Goal: Task Accomplishment & Management: Manage account settings

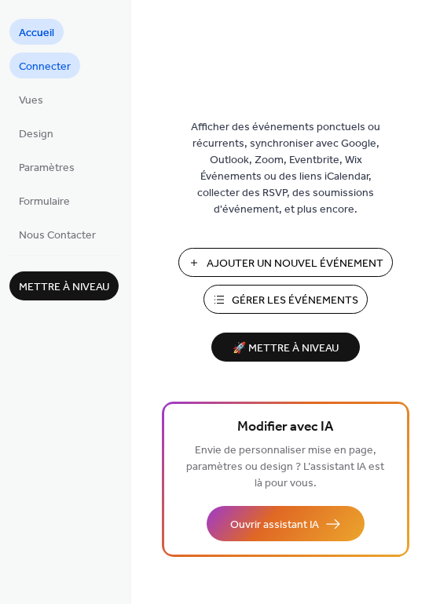
click at [59, 71] on span "Connecter" at bounding box center [45, 67] width 52 height 16
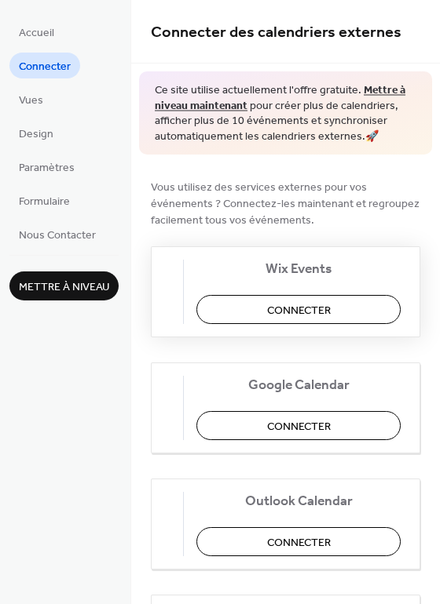
click at [355, 310] on button "Connecter" at bounding box center [298, 309] width 204 height 29
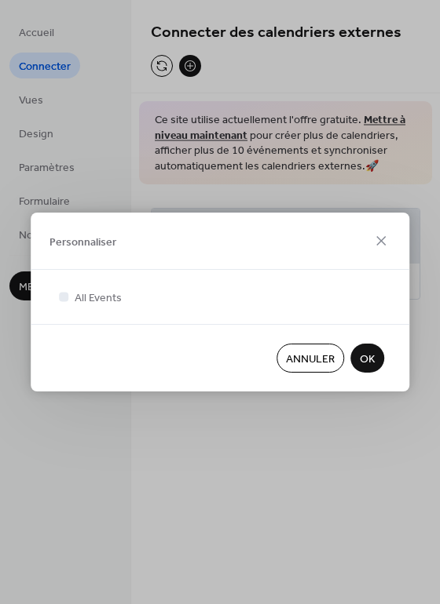
click at [367, 361] on span "OK" at bounding box center [367, 360] width 15 height 16
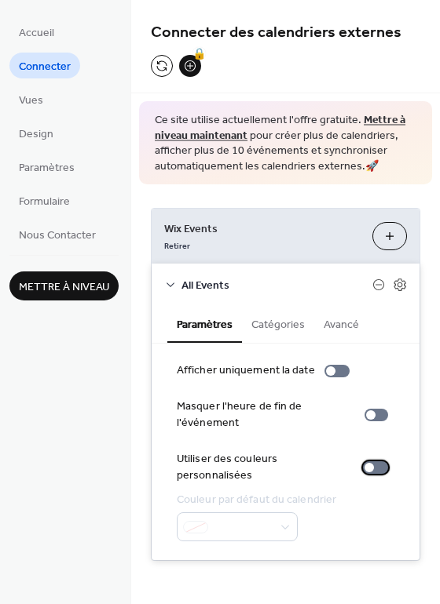
click at [373, 462] on div at bounding box center [375, 468] width 25 height 13
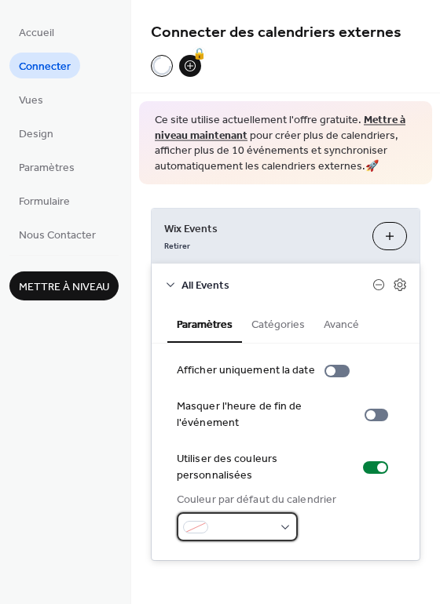
click at [277, 513] on div at bounding box center [237, 527] width 121 height 29
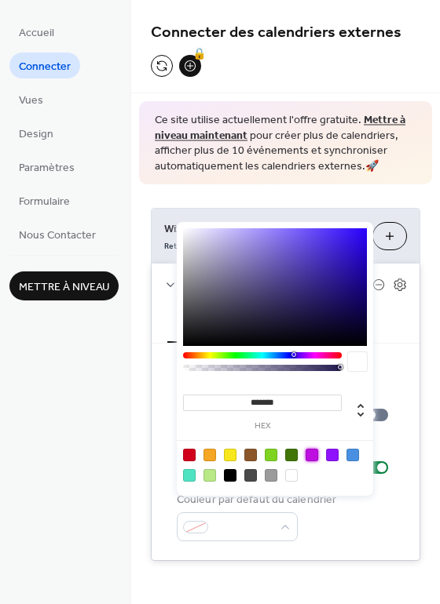
click at [312, 454] on div at bounding box center [311, 455] width 13 height 13
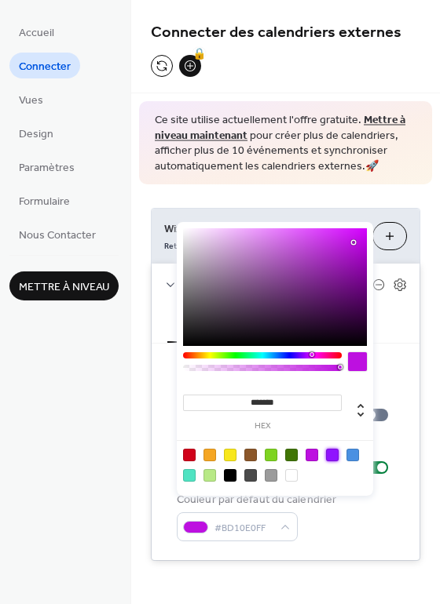
click at [328, 454] on div at bounding box center [332, 455] width 13 height 13
type input "*******"
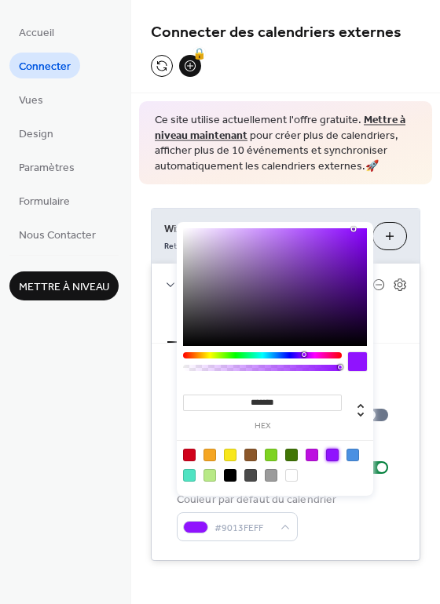
click at [356, 528] on div "Afficher uniquement la date Masquer l'heure de fin de l'événement Utiliser des …" at bounding box center [286, 452] width 268 height 217
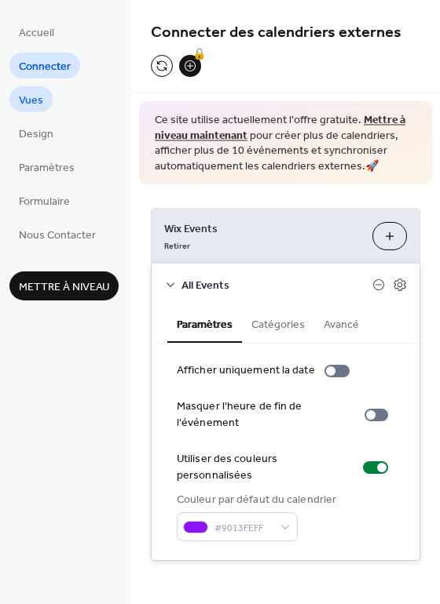
click at [32, 96] on span "Vues" at bounding box center [31, 101] width 24 height 16
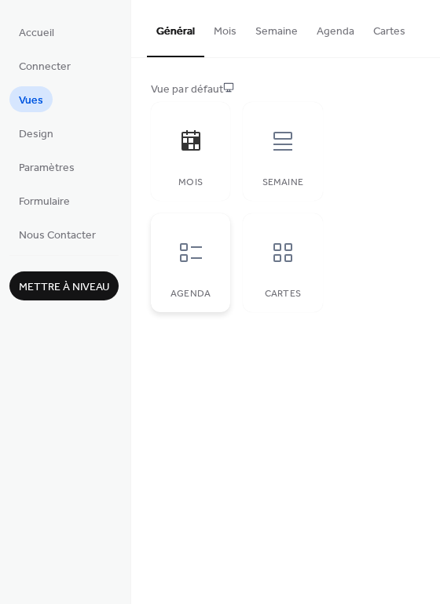
click at [185, 257] on icon at bounding box center [191, 252] width 22 height 19
click at [276, 159] on div at bounding box center [282, 141] width 47 height 47
click at [212, 246] on div at bounding box center [190, 252] width 47 height 47
click at [42, 135] on span "Design" at bounding box center [36, 134] width 35 height 16
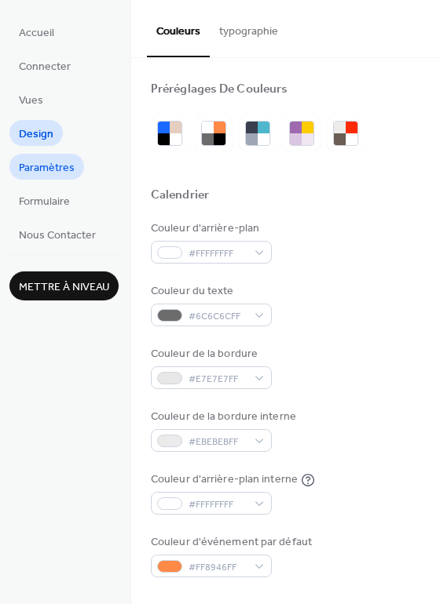
click at [49, 170] on span "Paramètres" at bounding box center [47, 168] width 56 height 16
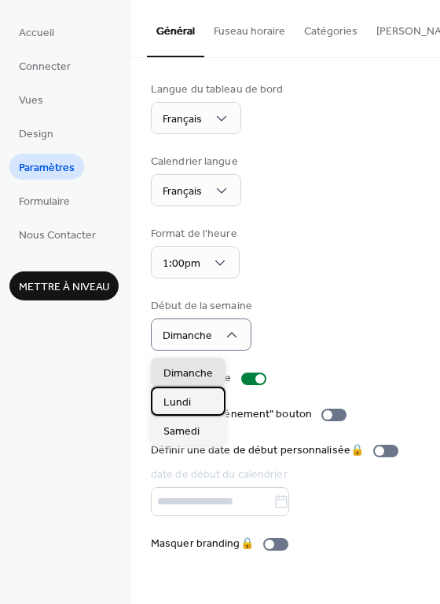
click at [206, 398] on div "Lundi" at bounding box center [188, 401] width 75 height 29
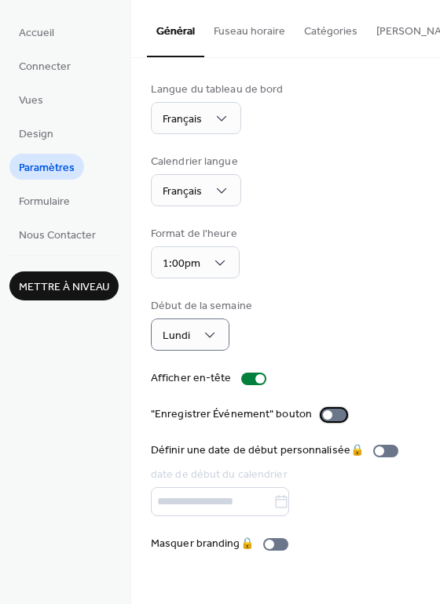
click at [334, 417] on div at bounding box center [333, 415] width 25 height 13
click at [335, 420] on div at bounding box center [339, 415] width 9 height 9
click at [74, 206] on link "Formulaire" at bounding box center [44, 201] width 70 height 26
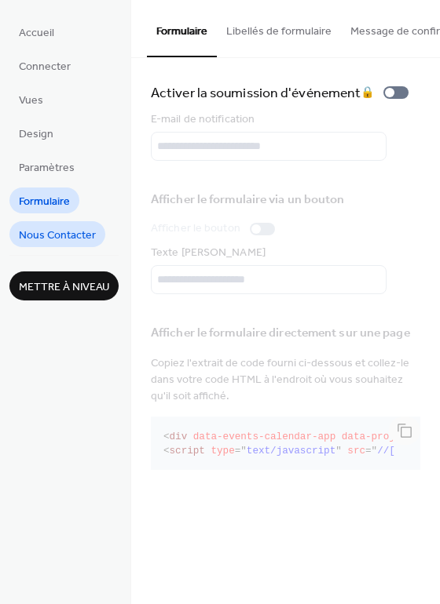
click at [81, 229] on span "Nous Contacter" at bounding box center [57, 236] width 77 height 16
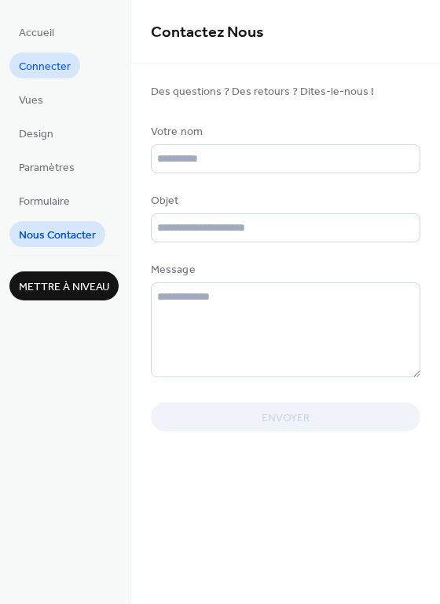
click at [41, 61] on span "Connecter" at bounding box center [45, 67] width 52 height 16
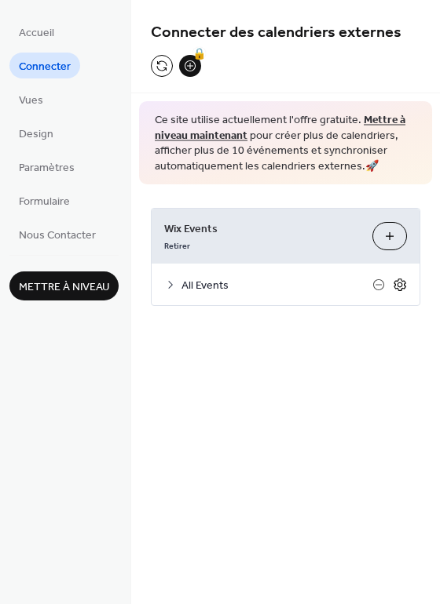
click at [401, 286] on icon at bounding box center [399, 285] width 5 height 5
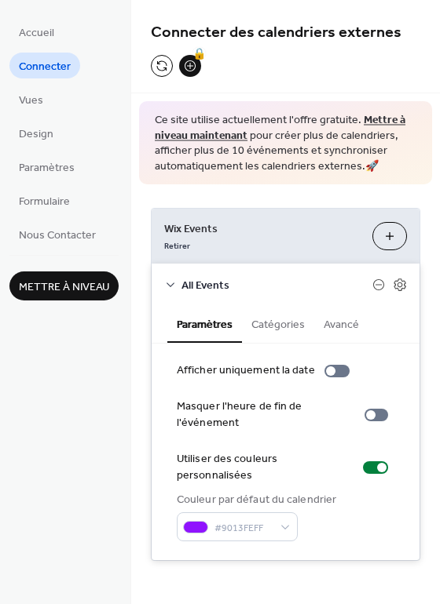
click at [294, 320] on button "Catégories" at bounding box center [278, 323] width 72 height 36
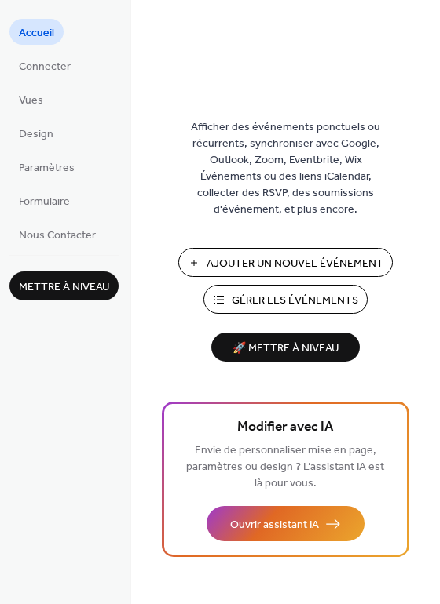
click at [287, 351] on span "🚀 Mettre à niveau" at bounding box center [286, 348] width 130 height 21
click at [60, 73] on span "Connecter" at bounding box center [45, 67] width 52 height 16
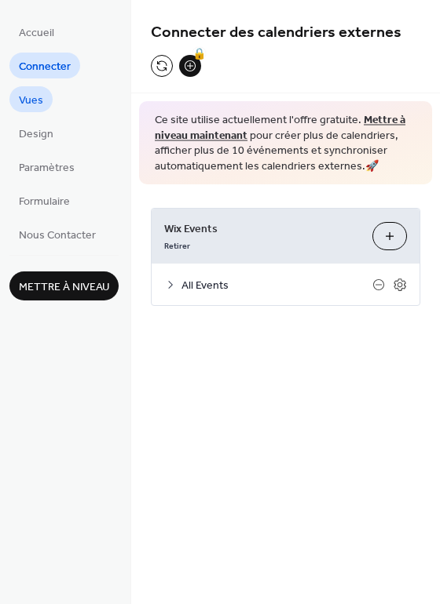
click at [37, 111] on link "Vues" at bounding box center [30, 99] width 43 height 26
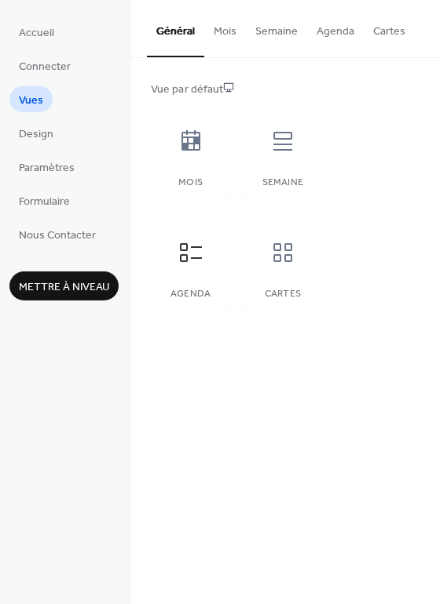
click at [220, 28] on button "Mois" at bounding box center [225, 28] width 42 height 56
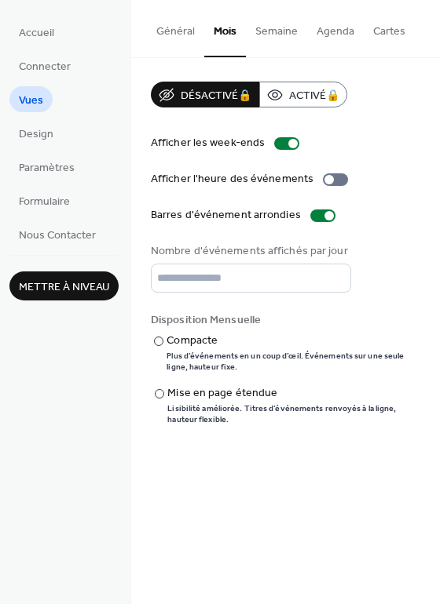
click at [261, 28] on button "Semaine" at bounding box center [276, 28] width 61 height 56
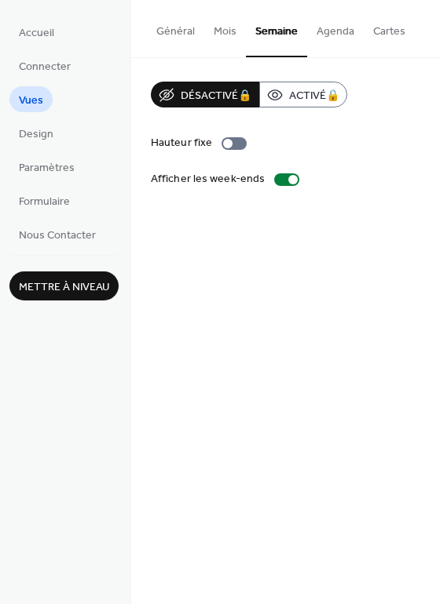
click at [332, 31] on button "Agenda" at bounding box center [335, 28] width 57 height 56
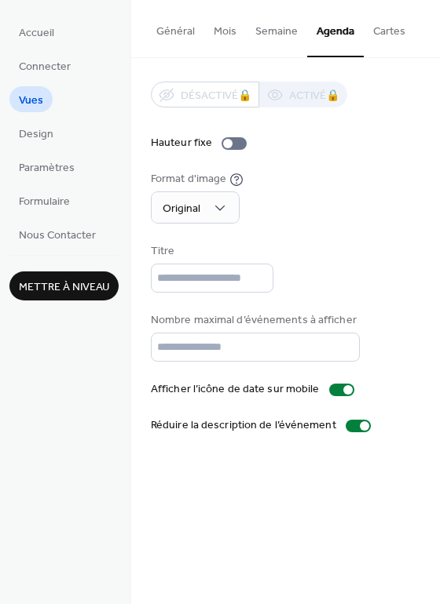
click at [382, 26] on button "Cartes" at bounding box center [388, 28] width 51 height 56
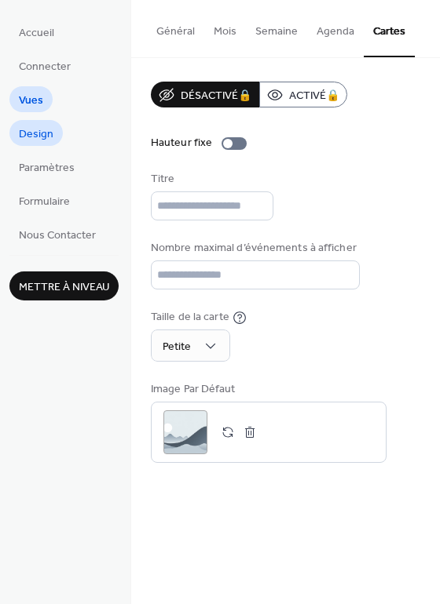
click at [56, 131] on link "Design" at bounding box center [35, 133] width 53 height 26
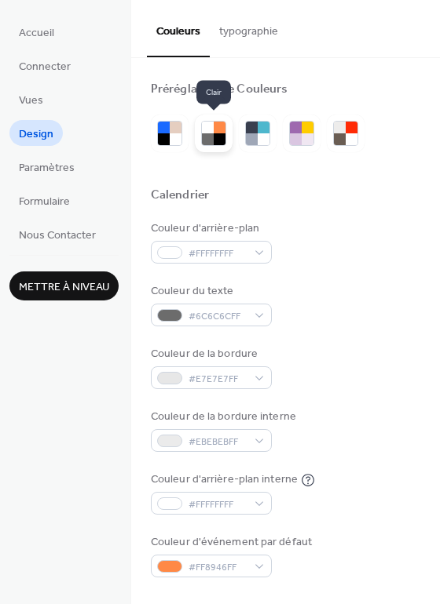
click at [214, 137] on div at bounding box center [220, 139] width 12 height 12
click at [307, 140] on div at bounding box center [307, 139] width 12 height 12
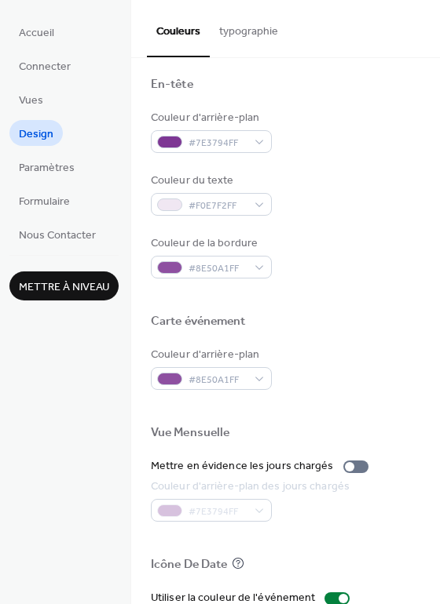
scroll to position [671, 0]
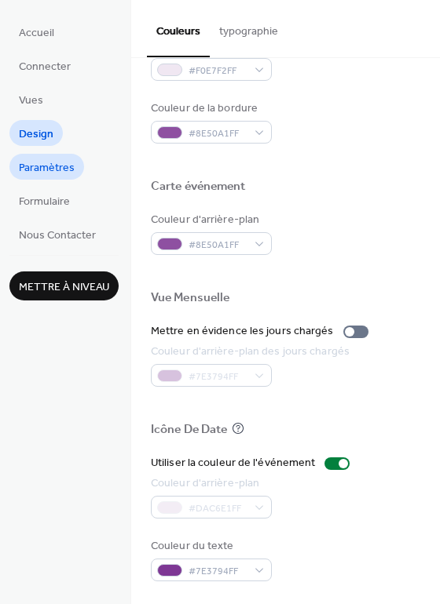
click at [64, 167] on span "Paramètres" at bounding box center [47, 168] width 56 height 16
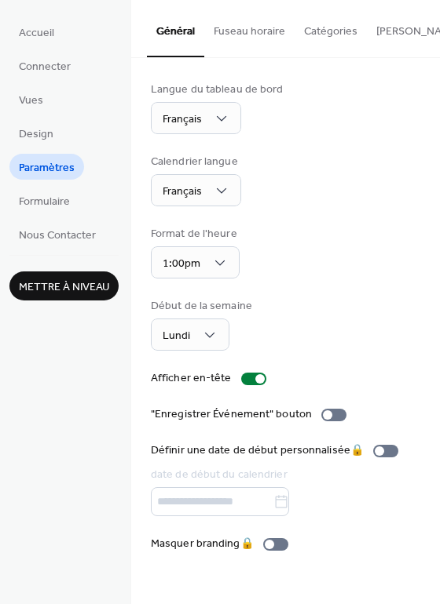
click at [317, 28] on button "Catégories" at bounding box center [330, 28] width 72 height 56
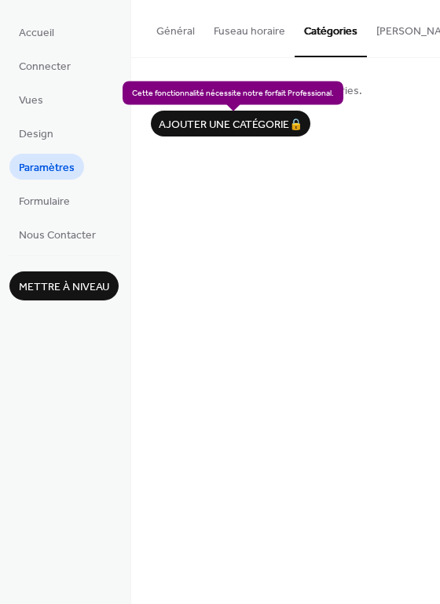
click at [243, 125] on div "Ajouter une catégorie 🔒" at bounding box center [230, 124] width 159 height 26
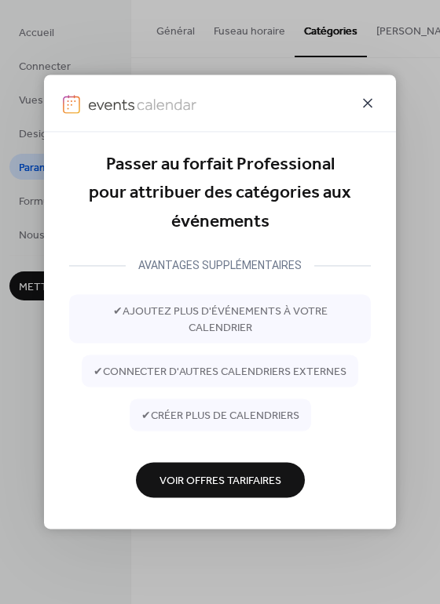
click at [374, 107] on icon at bounding box center [367, 102] width 19 height 19
